Goal: Browse casually: Explore the website without a specific task or goal

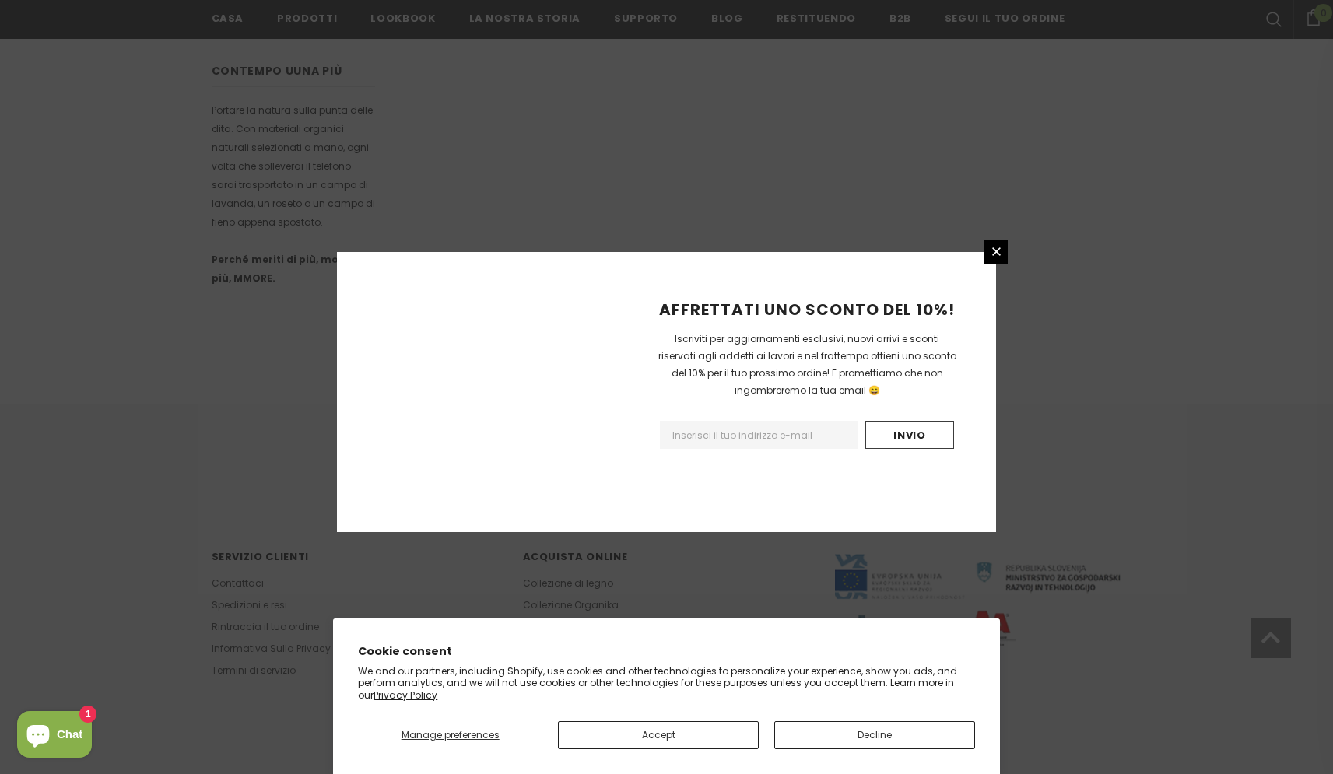
scroll to position [821, 0]
